Goal: Task Accomplishment & Management: Manage account settings

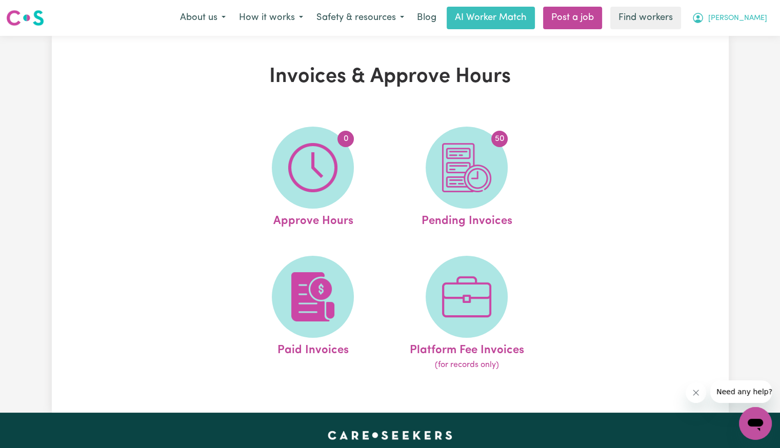
click at [745, 19] on span "[PERSON_NAME]" at bounding box center [737, 18] width 59 height 11
click at [735, 53] on link "Logout" at bounding box center [733, 58] width 81 height 19
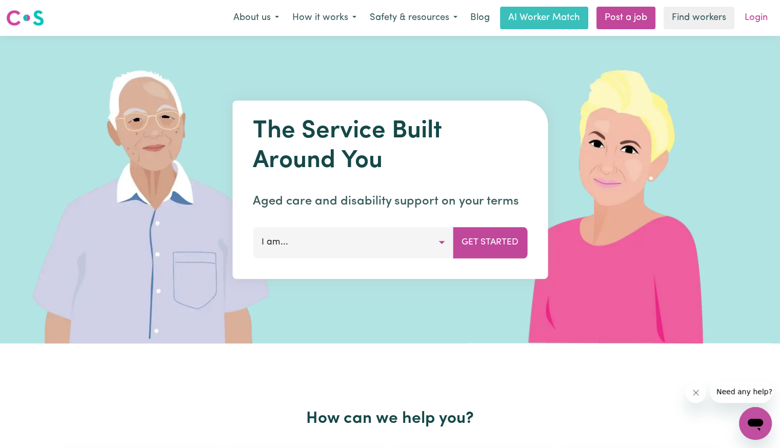
click at [755, 17] on link "Login" at bounding box center [756, 18] width 35 height 23
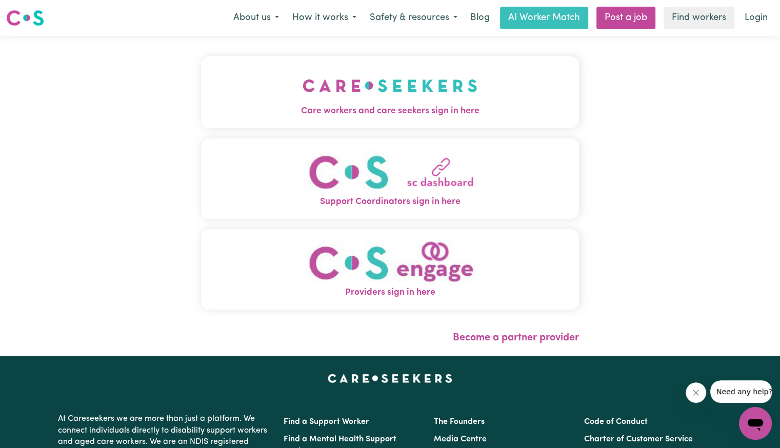
click at [332, 101] on button "Care workers and care seekers sign in here" at bounding box center [390, 92] width 378 height 72
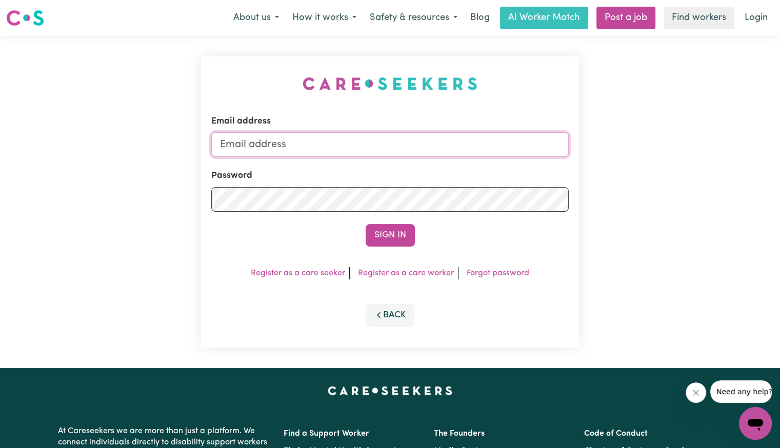
click at [346, 144] on input "Email address" at bounding box center [390, 144] width 358 height 25
drag, startPoint x: 276, startPoint y: 141, endPoint x: 565, endPoint y: 148, distance: 289.4
click at [565, 148] on input "[EMAIL_ADDRESS][DOMAIN_NAME]" at bounding box center [390, 144] width 358 height 25
type input "[EMAIL_ADDRESS][DOMAIN_NAME]"
click at [366, 224] on button "Sign In" at bounding box center [390, 235] width 49 height 23
